Goal: Navigation & Orientation: Go to known website

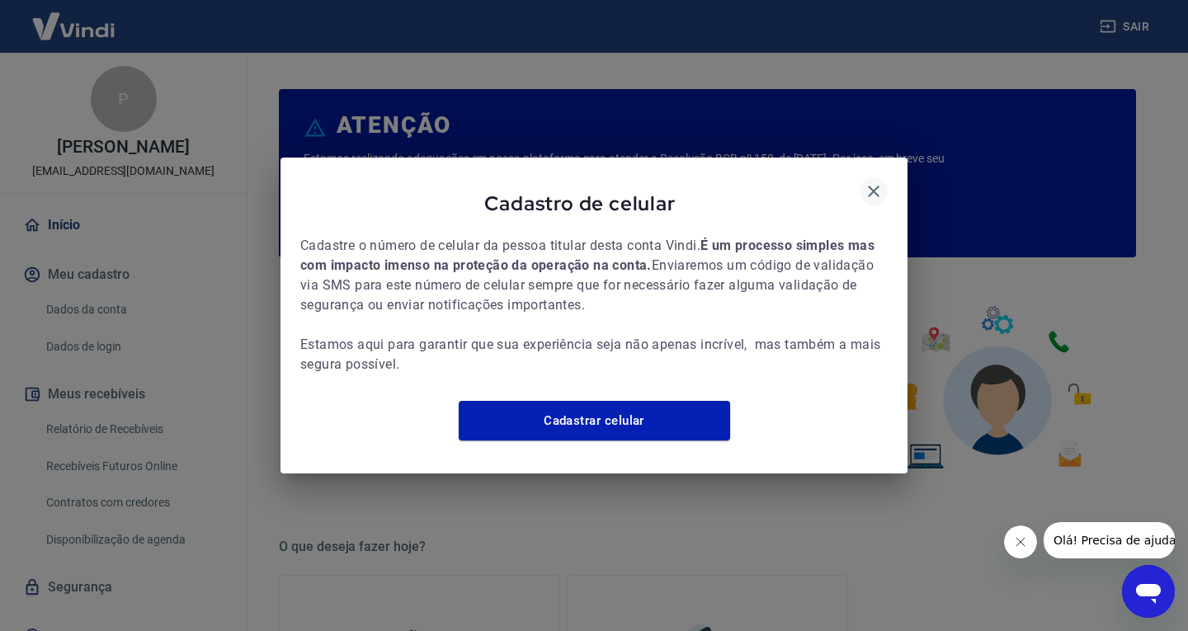
click at [869, 181] on icon "button" at bounding box center [874, 191] width 20 height 20
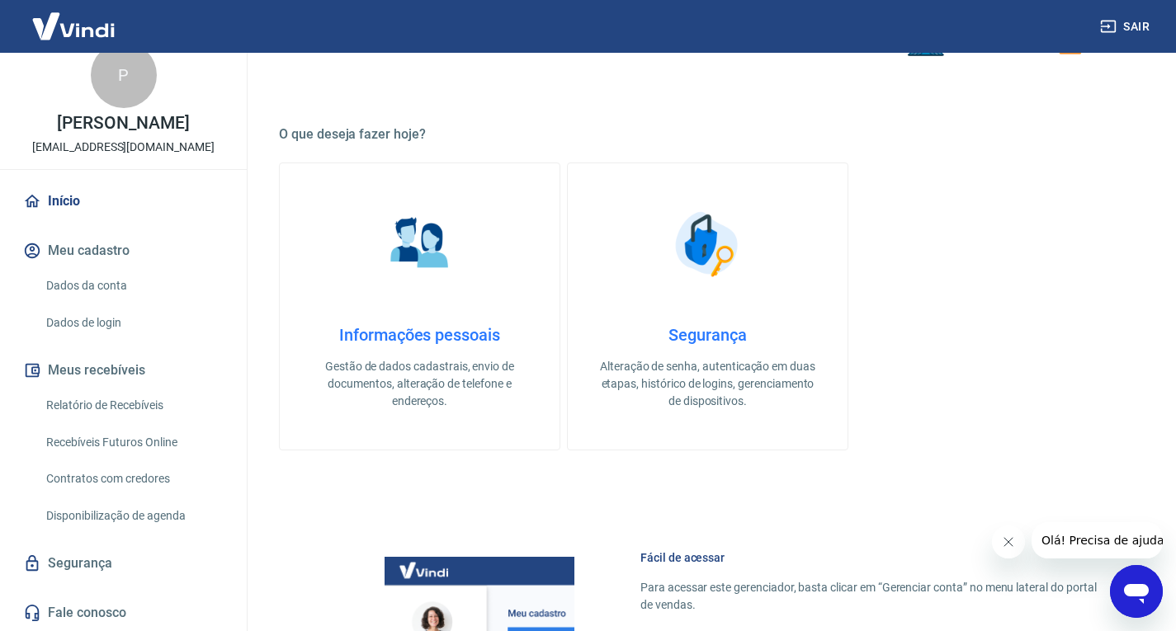
scroll to position [859, 0]
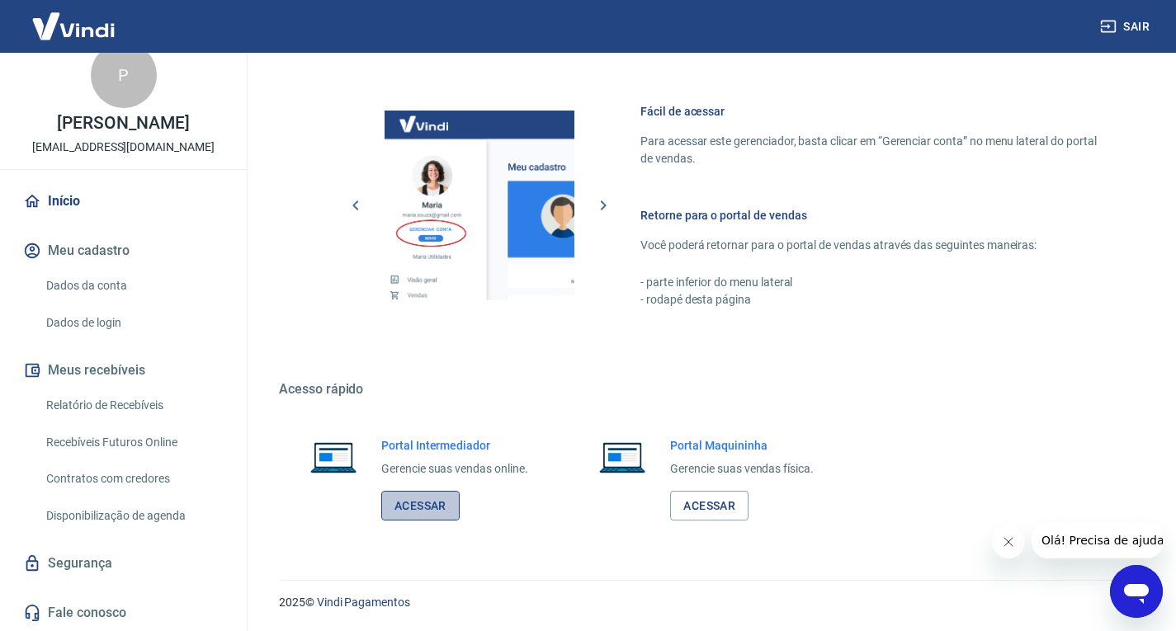
click at [399, 501] on link "Acessar" at bounding box center [420, 506] width 78 height 31
